Goal: Information Seeking & Learning: Check status

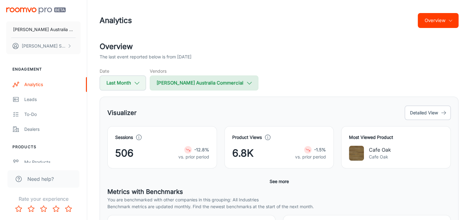
click at [197, 76] on button "[PERSON_NAME] Australia Commercial" at bounding box center [204, 83] width 109 height 15
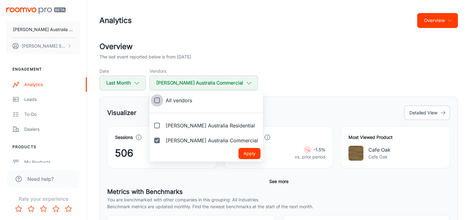
click at [156, 100] on input "All vendors" at bounding box center [157, 100] width 12 height 12
checkbox input "true"
click at [239, 153] on button "Apply" at bounding box center [250, 153] width 22 height 11
checkbox input "true"
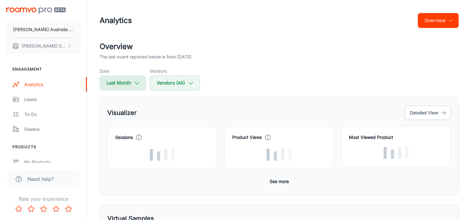
click at [131, 89] on button "Last Month" at bounding box center [123, 83] width 46 height 15
select select "7"
select select "2025"
select select "7"
select select "2025"
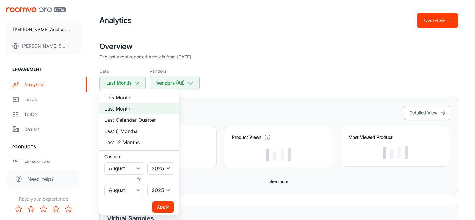
click at [166, 205] on button "Apply" at bounding box center [163, 207] width 22 height 11
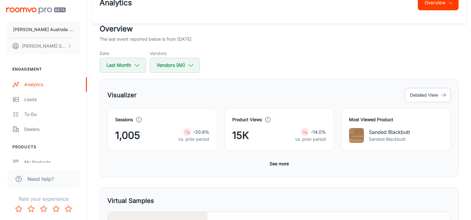
scroll to position [31, 0]
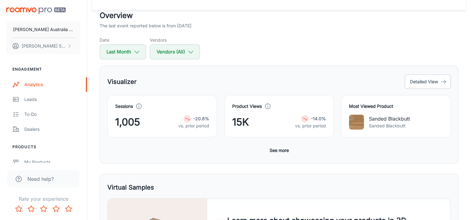
click at [284, 152] on button "See more" at bounding box center [279, 150] width 24 height 11
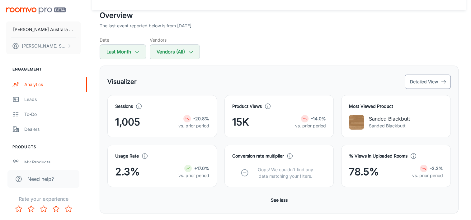
click at [418, 82] on button "Detailed View" at bounding box center [428, 82] width 46 height 14
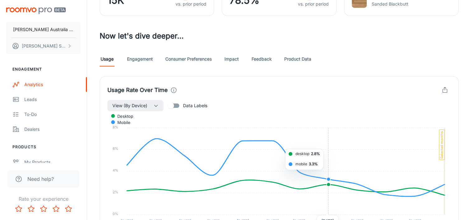
scroll to position [124, 0]
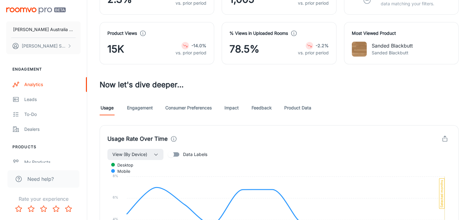
click at [153, 108] on div "Usage Engagement Consumer Preferences Impact Feedback Product Data" at bounding box center [279, 108] width 359 height 15
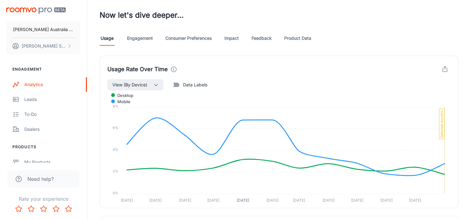
scroll to position [156, 0]
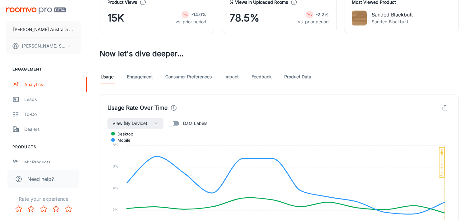
click at [142, 77] on link "Engagement" at bounding box center [140, 76] width 26 height 15
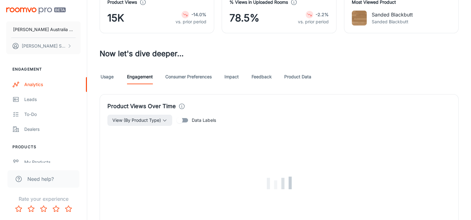
scroll to position [218, 0]
